Goal: Task Accomplishment & Management: Manage account settings

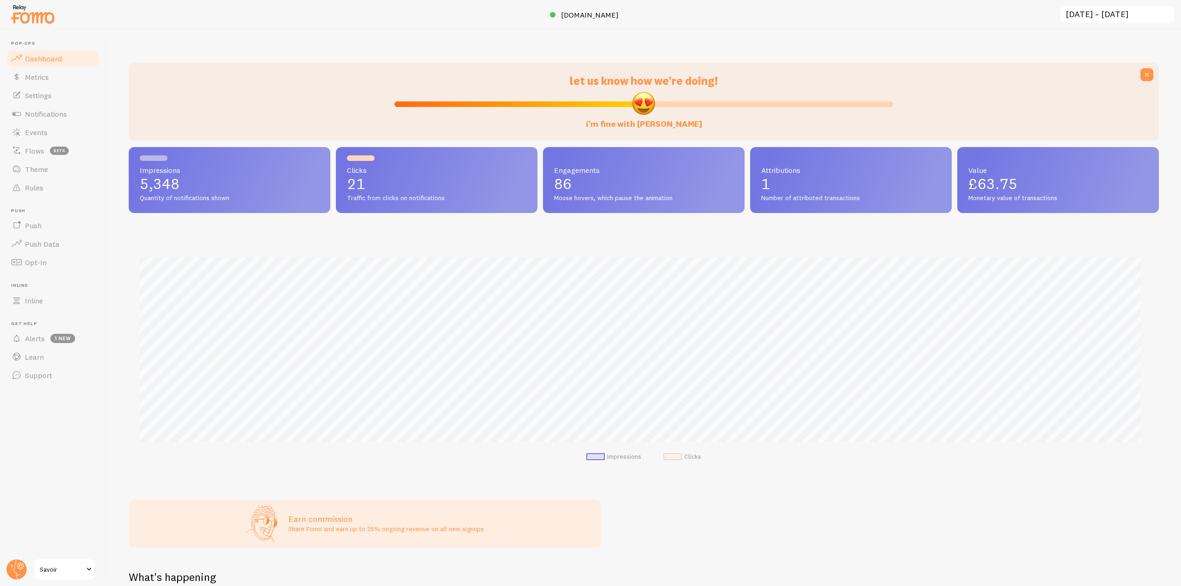
scroll to position [460941, 460160]
click at [59, 131] on link "Events" at bounding box center [53, 132] width 95 height 18
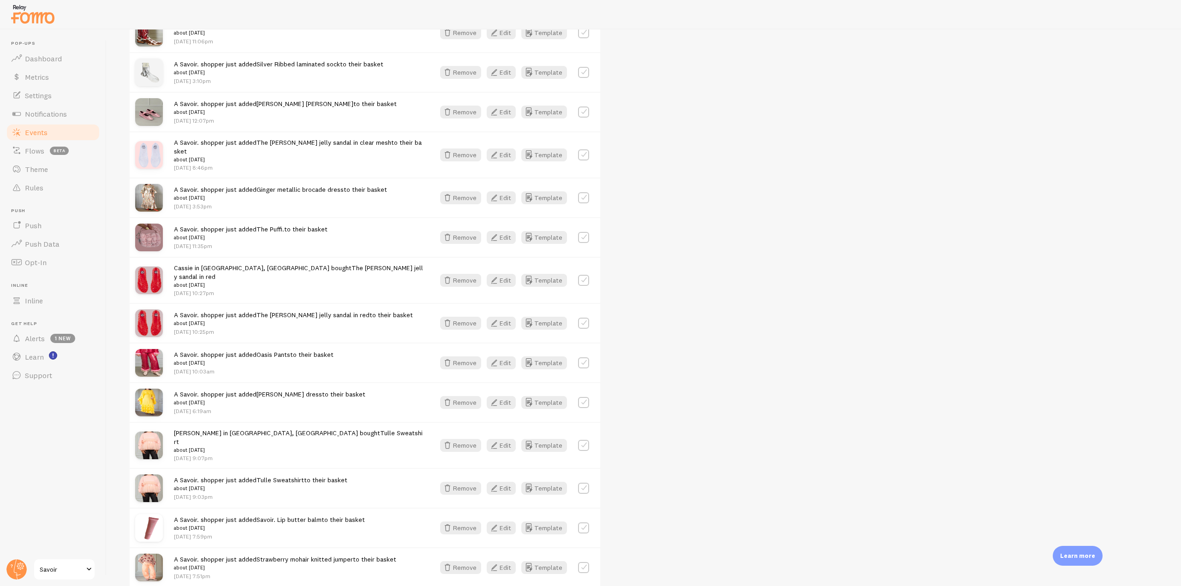
scroll to position [876, 0]
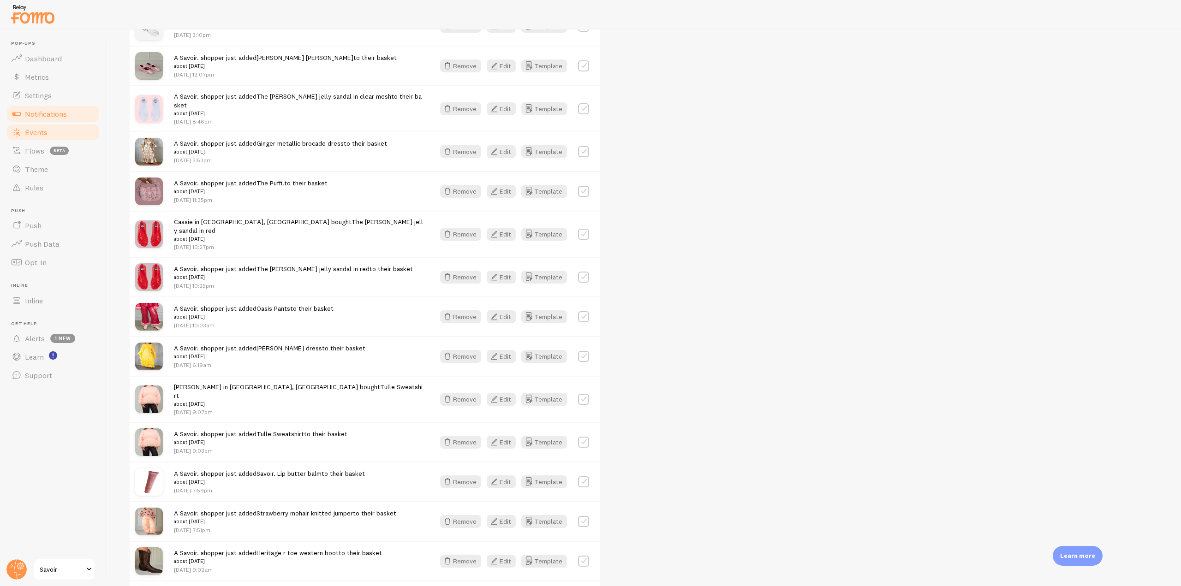
click at [65, 115] on span "Notifications" at bounding box center [46, 113] width 42 height 9
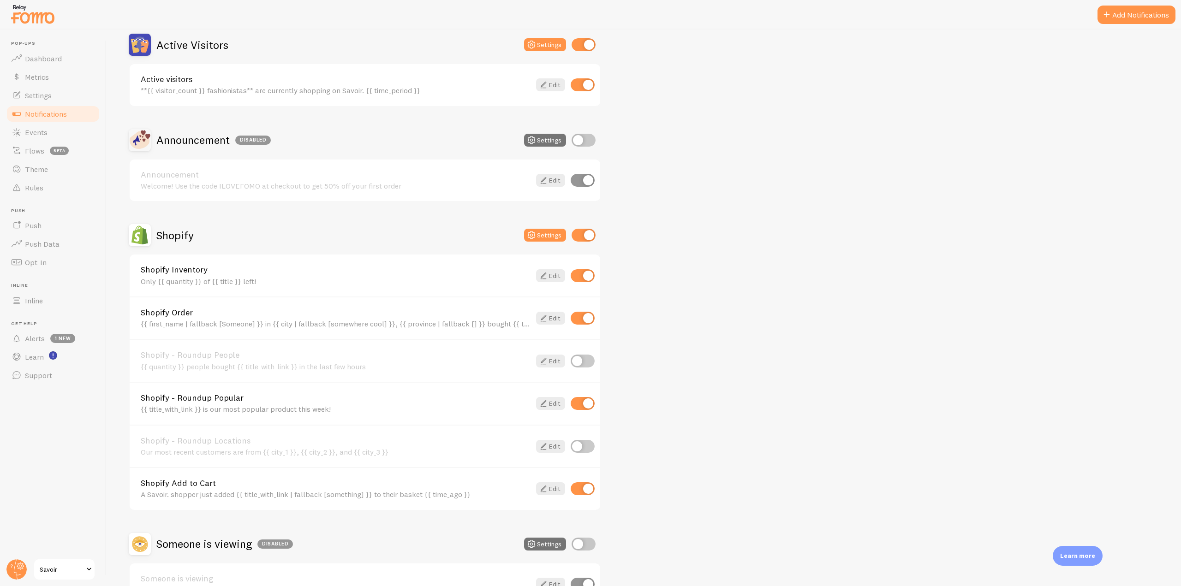
scroll to position [277, 0]
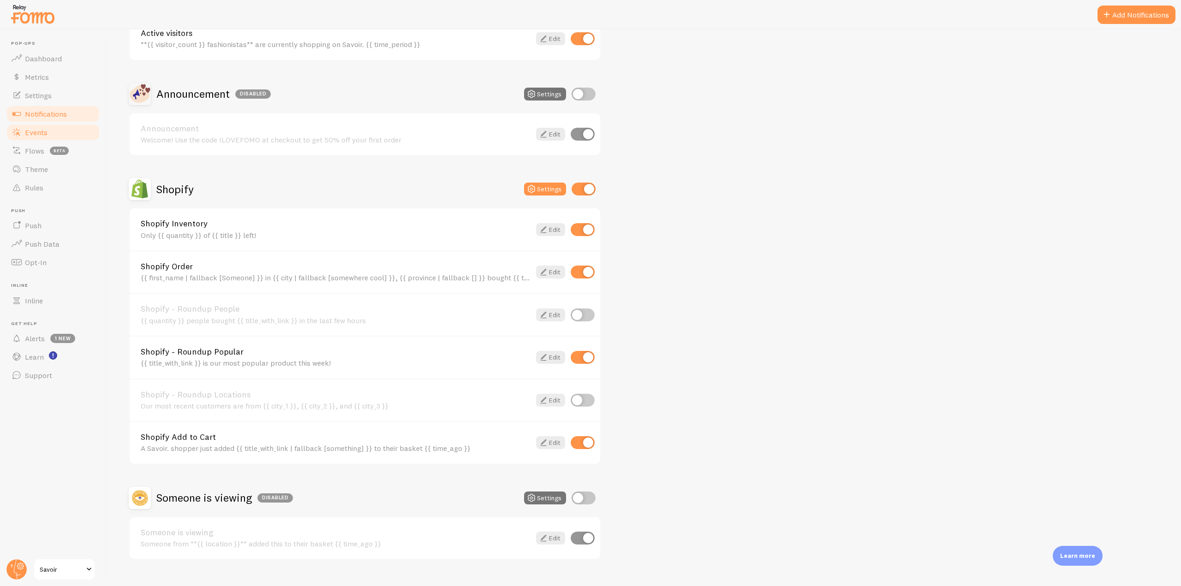
click at [36, 131] on span "Events" at bounding box center [36, 132] width 23 height 9
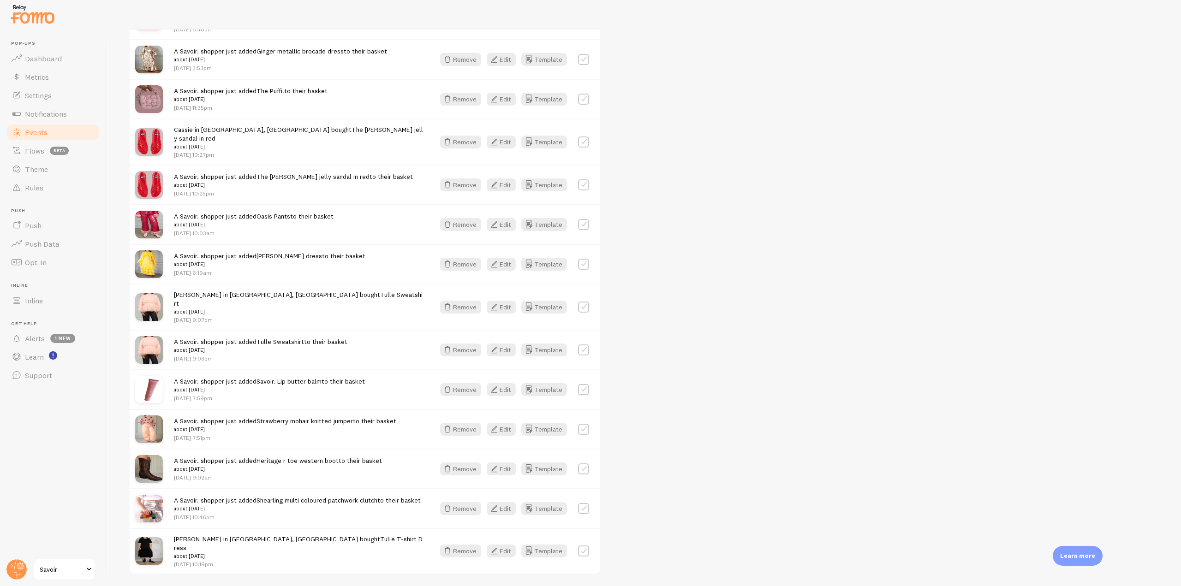
scroll to position [1004, 0]
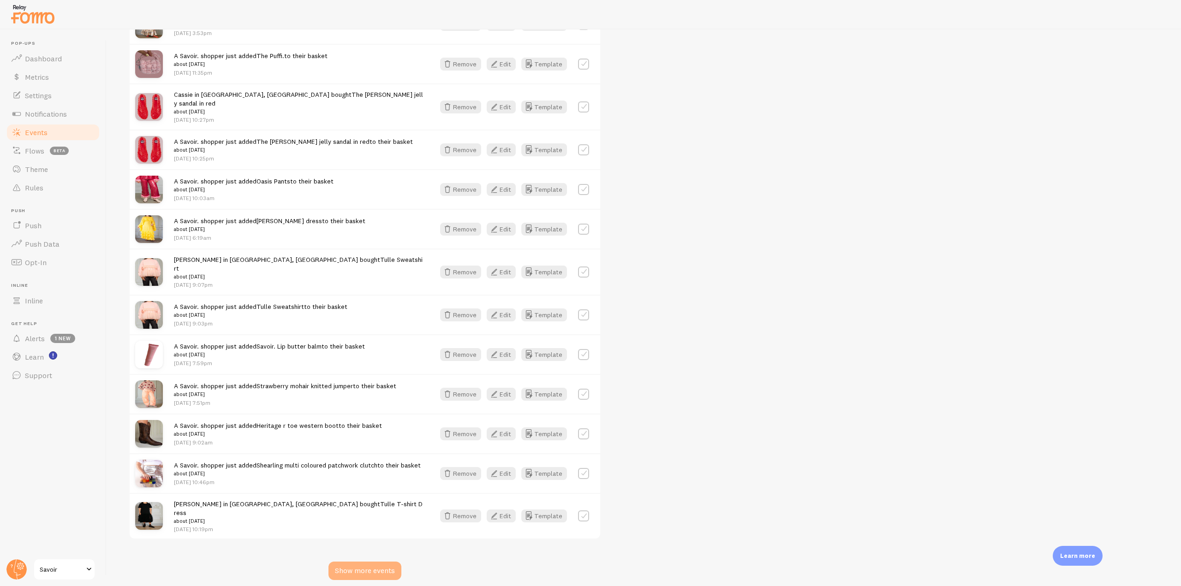
click at [356, 562] on div "Show more events" at bounding box center [364, 571] width 73 height 18
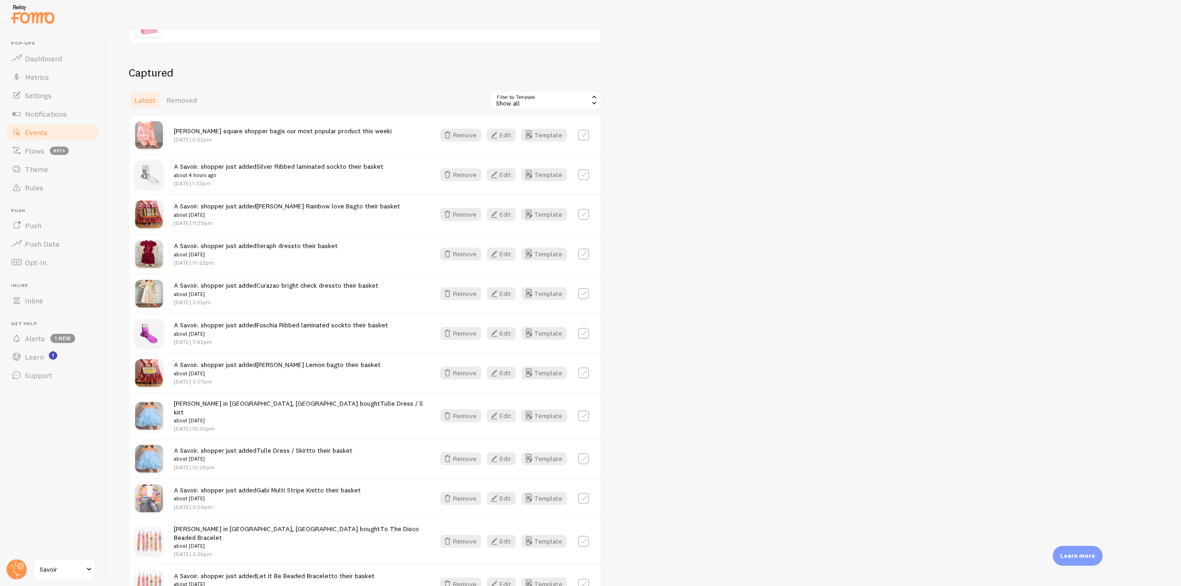
scroll to position [0, 0]
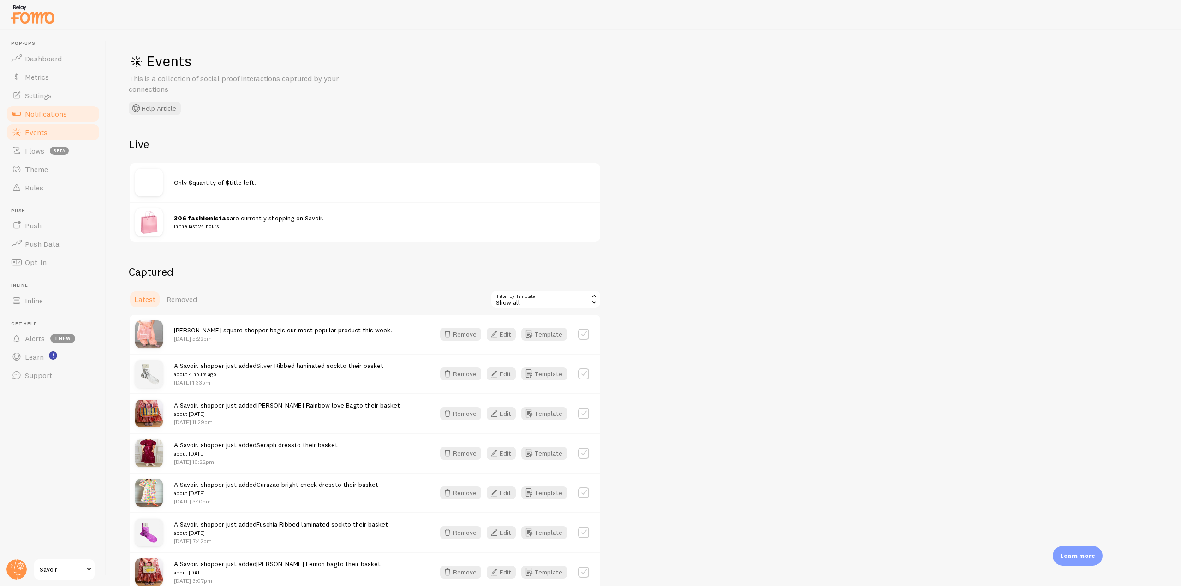
click at [62, 108] on link "Notifications" at bounding box center [53, 114] width 95 height 18
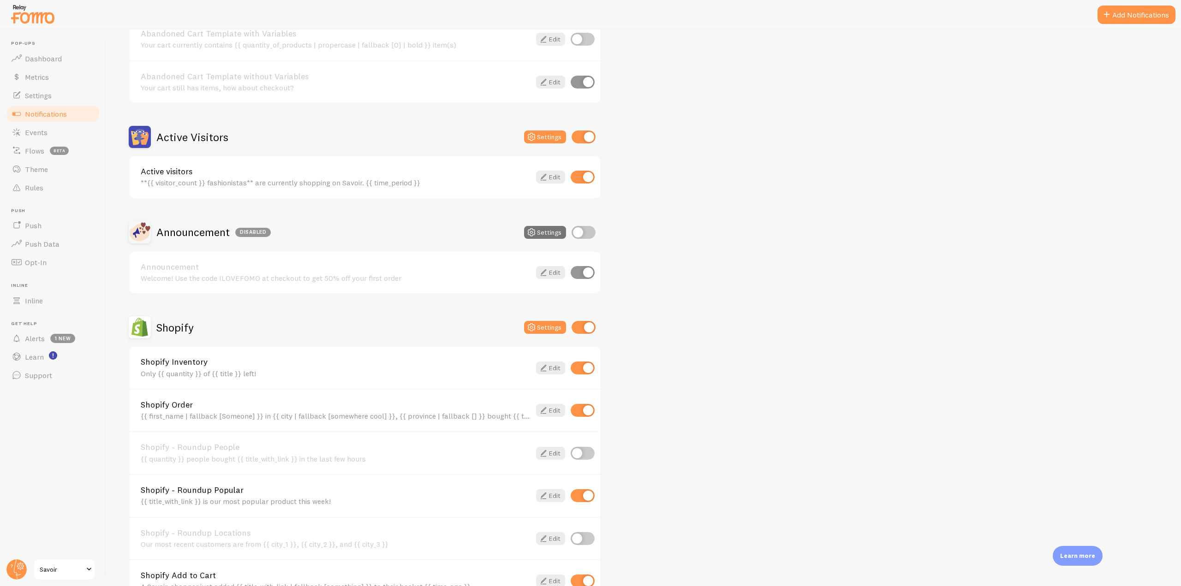
scroll to position [184, 0]
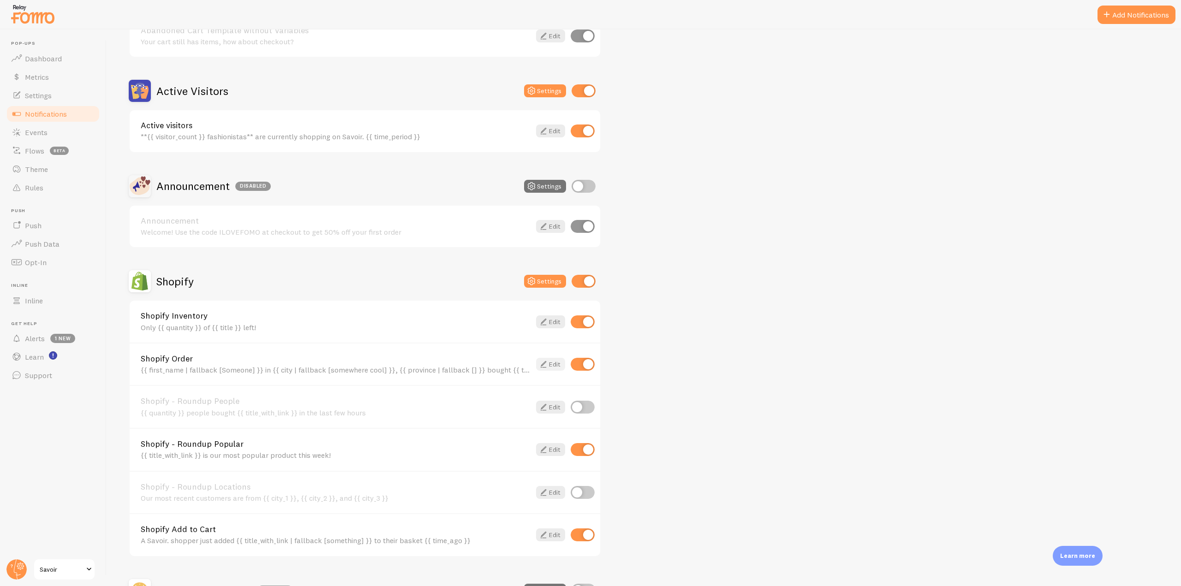
click at [553, 358] on link "Edit" at bounding box center [550, 364] width 29 height 13
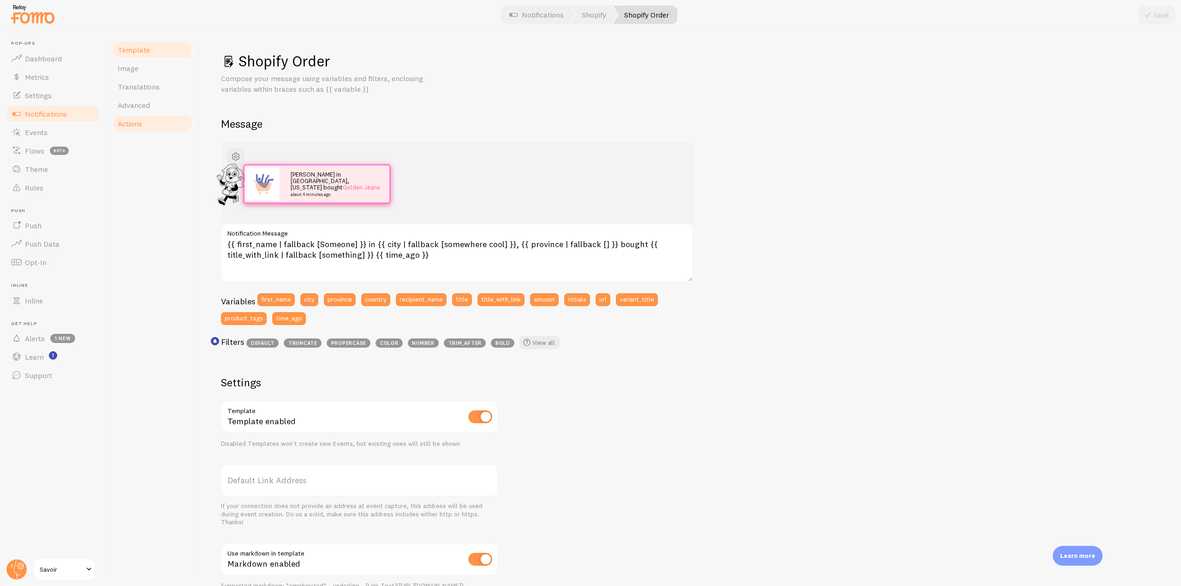
click at [152, 127] on link "Actions" at bounding box center [152, 123] width 81 height 18
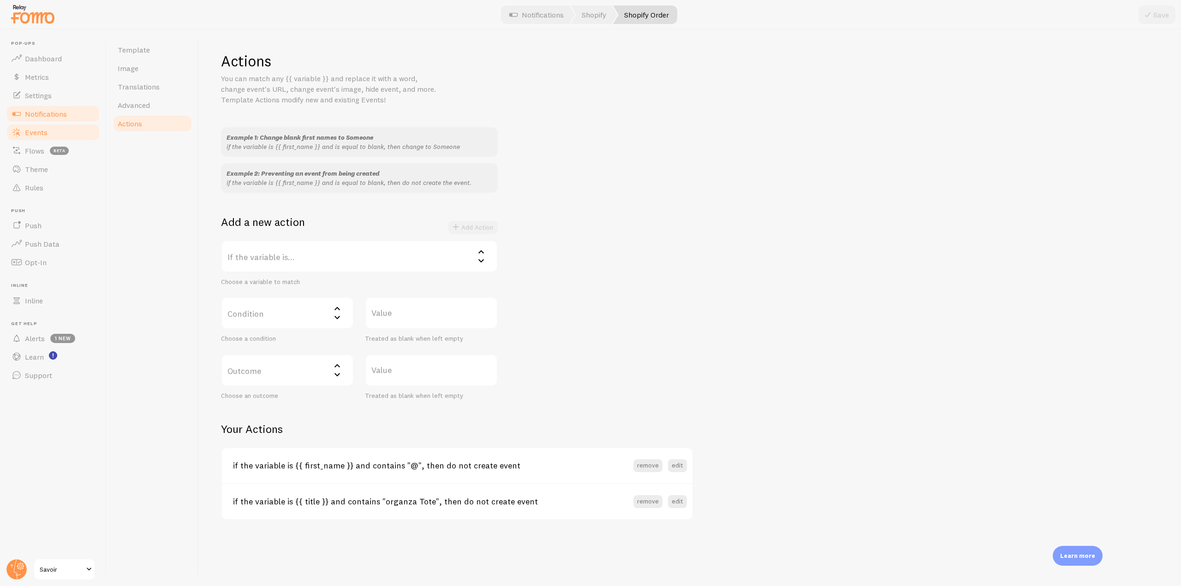
click at [52, 134] on link "Events" at bounding box center [53, 132] width 95 height 18
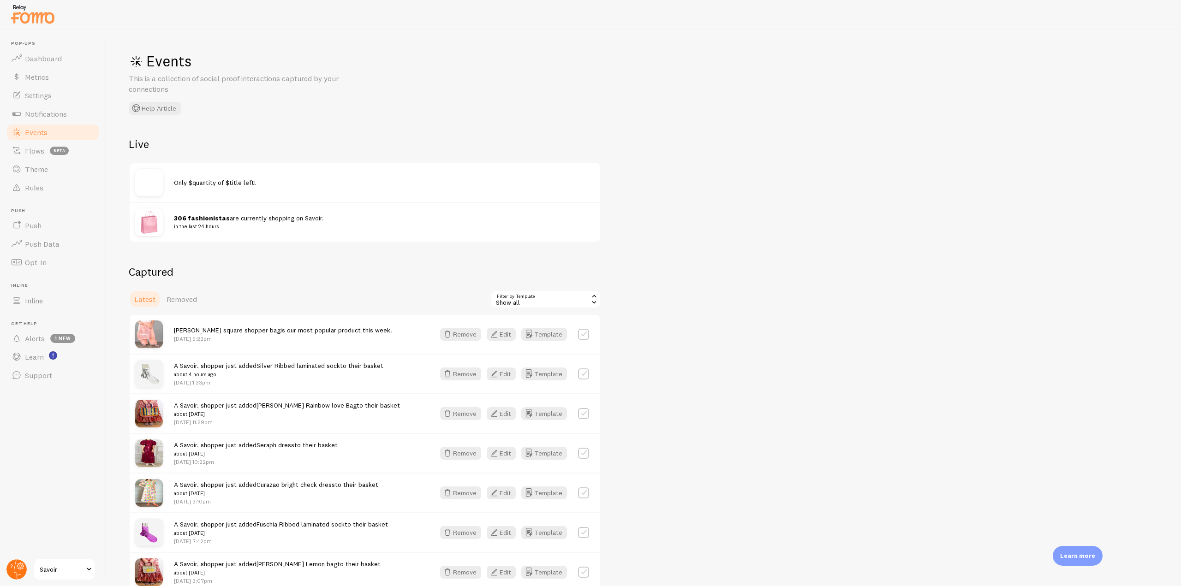
click at [23, 563] on circle at bounding box center [16, 569] width 20 height 20
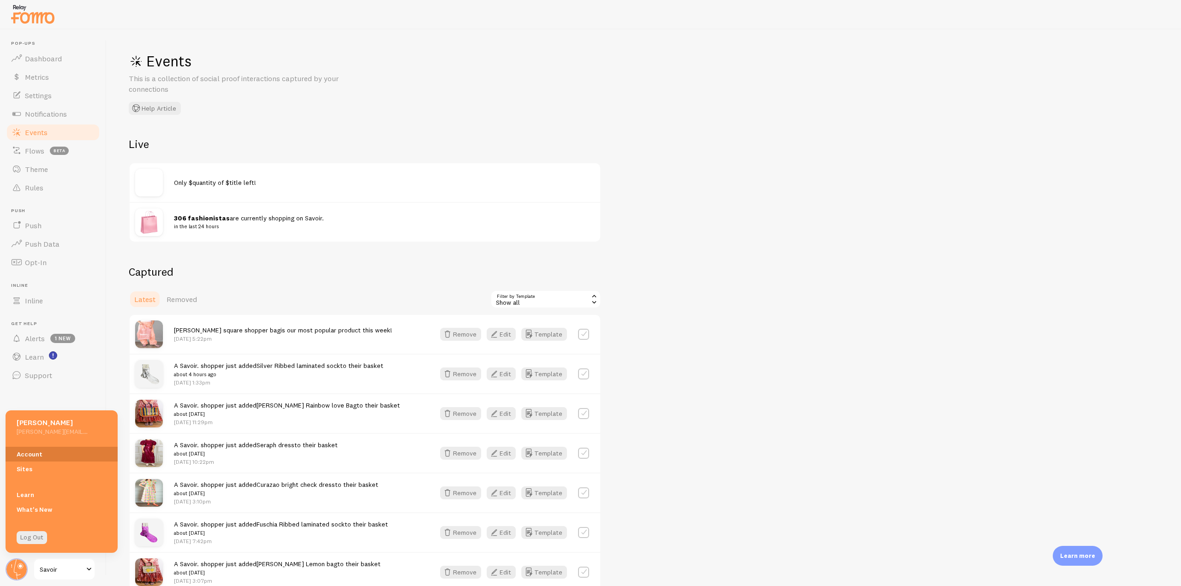
click at [27, 460] on link "Account" at bounding box center [62, 454] width 112 height 15
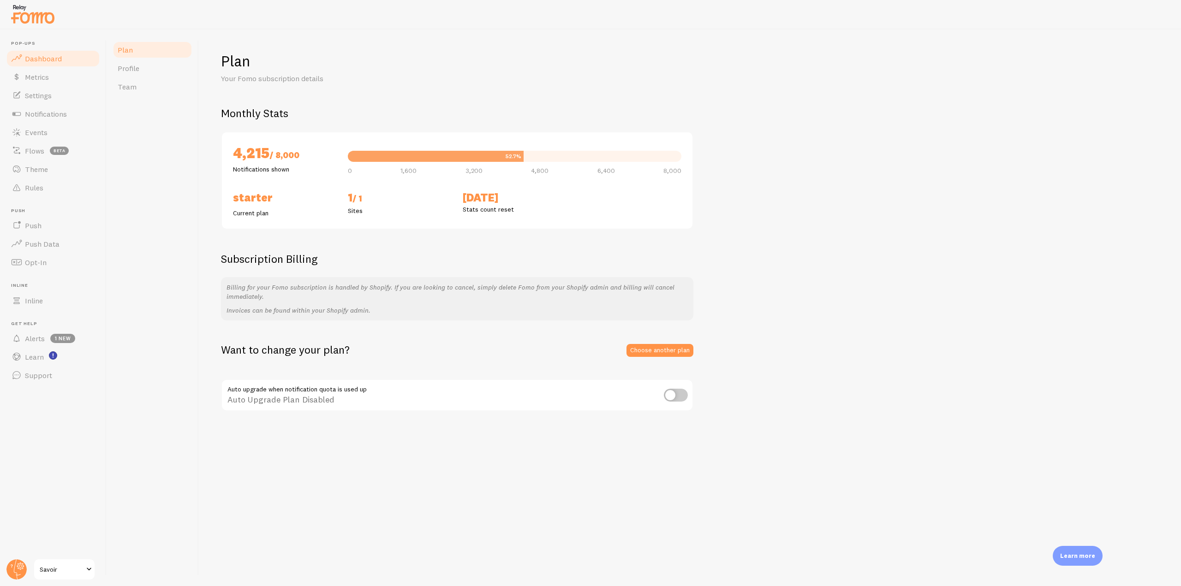
click at [53, 59] on span "Dashboard" at bounding box center [43, 58] width 37 height 9
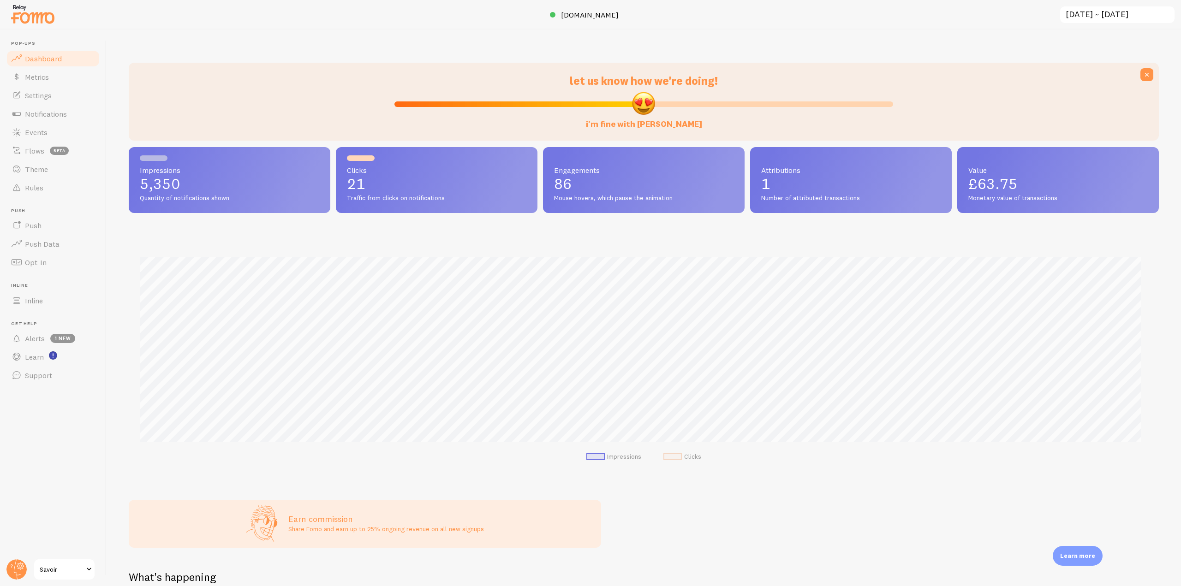
scroll to position [242, 1023]
click at [46, 116] on span "Notifications" at bounding box center [46, 113] width 42 height 9
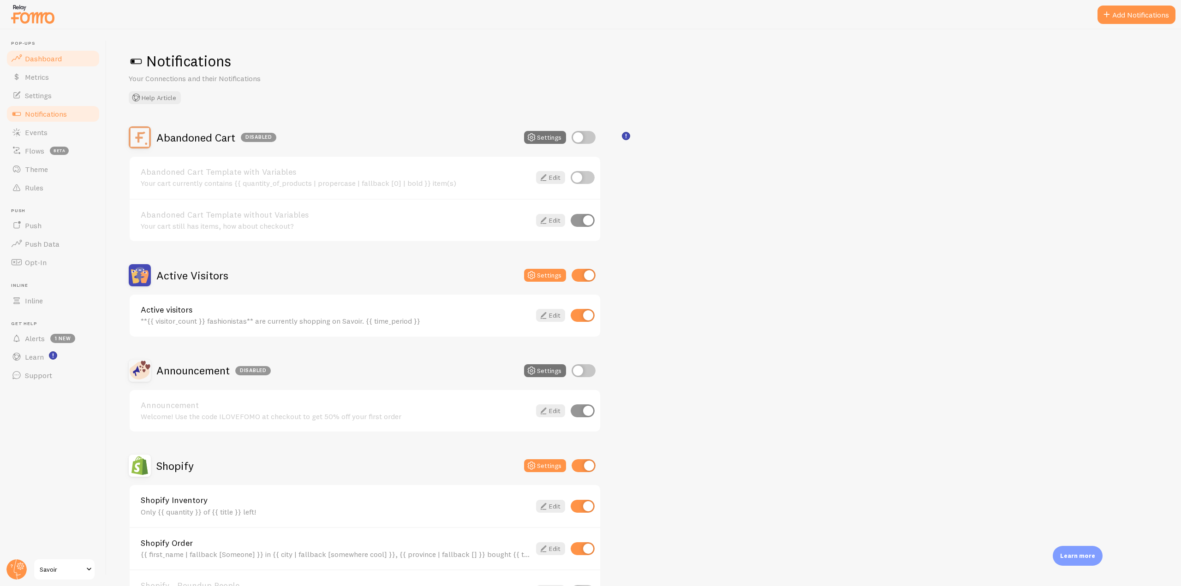
drag, startPoint x: 46, startPoint y: 131, endPoint x: 93, endPoint y: 57, distance: 87.8
click at [46, 130] on span "Events" at bounding box center [36, 132] width 23 height 9
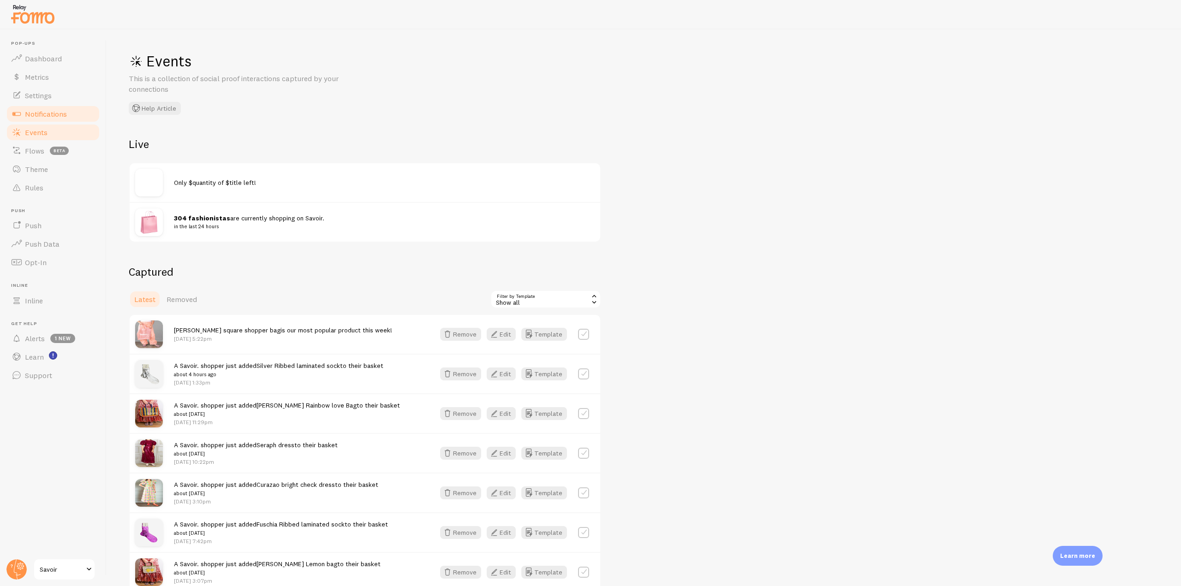
click at [56, 112] on span "Notifications" at bounding box center [46, 113] width 42 height 9
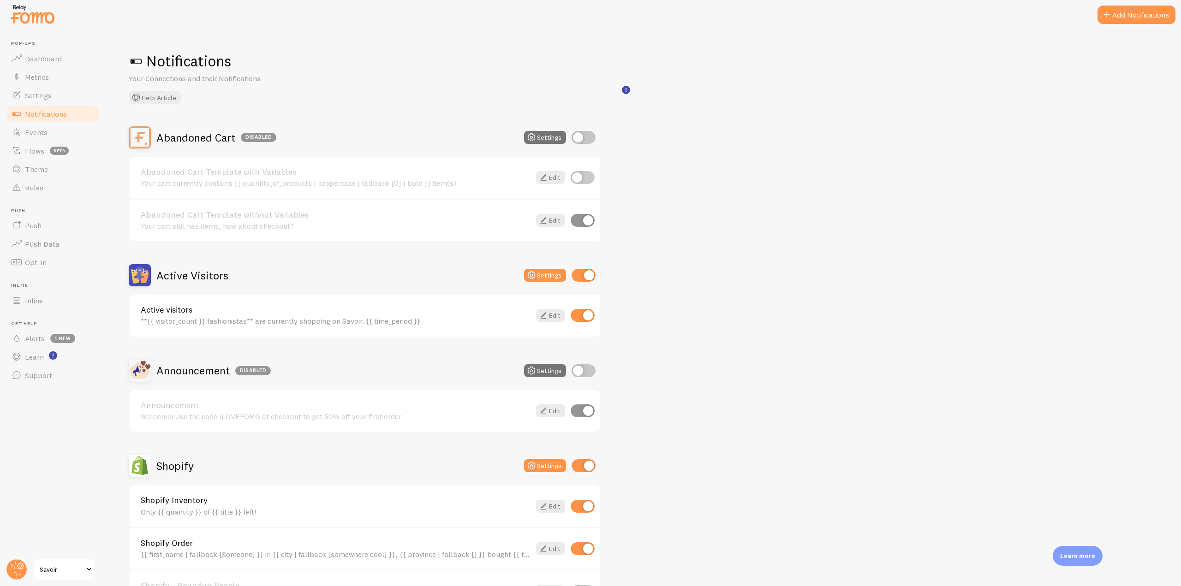
scroll to position [46, 0]
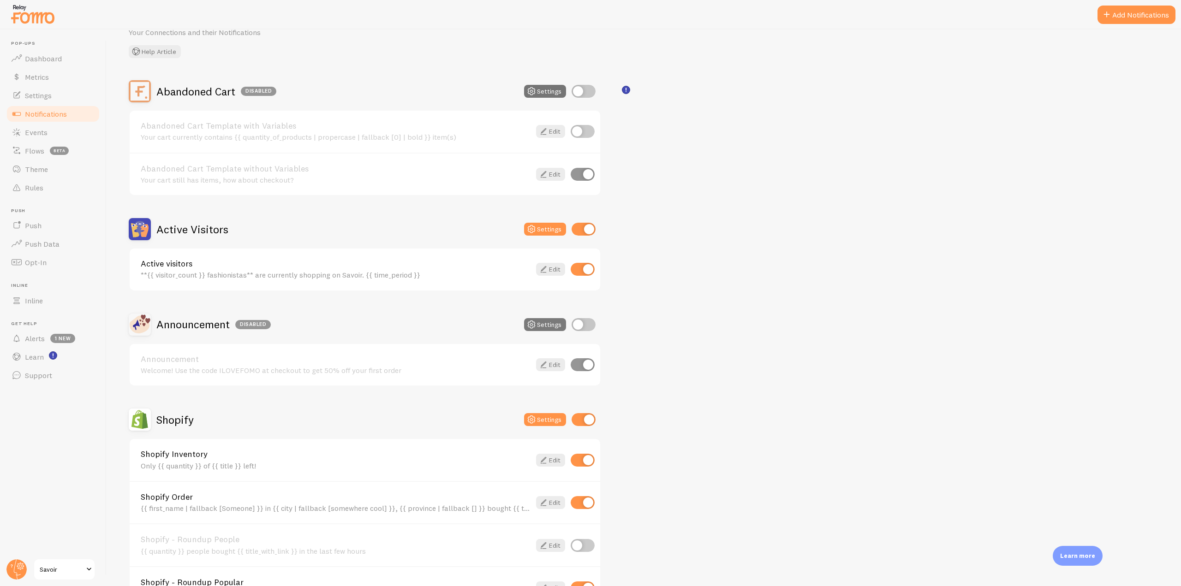
click at [532, 320] on icon at bounding box center [531, 324] width 11 height 11
